Goal: Obtain resource: Obtain resource

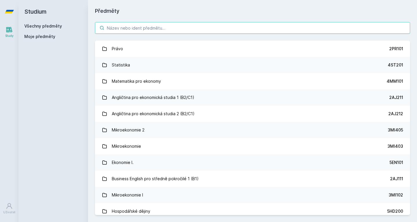
click at [150, 26] on input "search" at bounding box center [252, 28] width 315 height 12
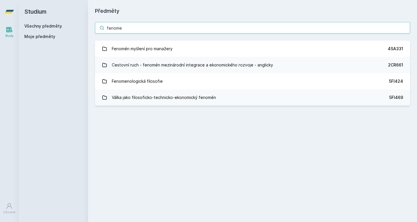
type input "fenome"
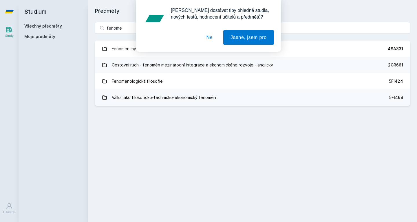
click at [212, 37] on button "Ne" at bounding box center [209, 37] width 21 height 14
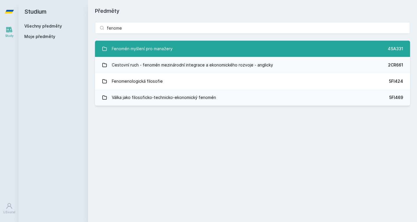
click at [154, 47] on div "Fenomén myšlení pro manažery" at bounding box center [142, 49] width 61 height 12
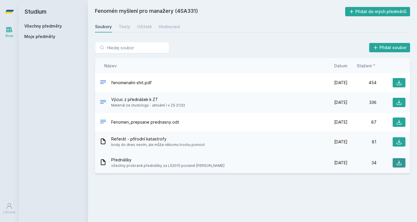
click at [398, 162] on icon at bounding box center [399, 162] width 5 height 5
click at [341, 67] on span "Datum" at bounding box center [340, 66] width 13 height 6
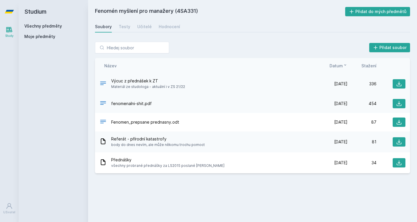
click at [200, 75] on div "Výcuc z přednášek k ZT Materiál ze studologa - aktuální i v ZS 21/22 [DATE] [DA…" at bounding box center [252, 83] width 315 height 21
click at [400, 83] on icon at bounding box center [399, 84] width 6 height 6
